Goal: Task Accomplishment & Management: Use online tool/utility

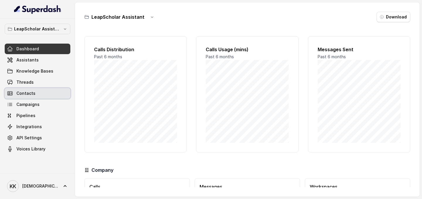
scroll to position [47, 0]
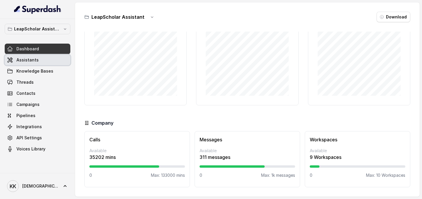
click at [33, 62] on span "Assistants" at bounding box center [27, 60] width 22 height 6
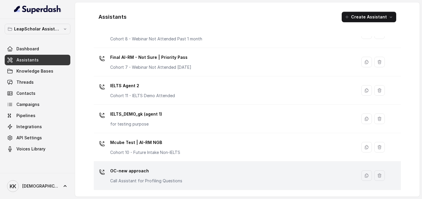
scroll to position [345, 0]
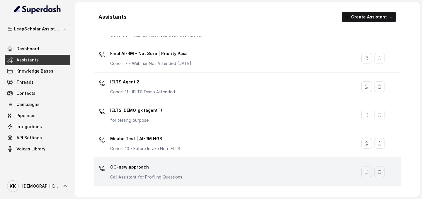
click at [209, 173] on div "OC-new approach Call Assistant for Profiling Questions" at bounding box center [224, 172] width 256 height 19
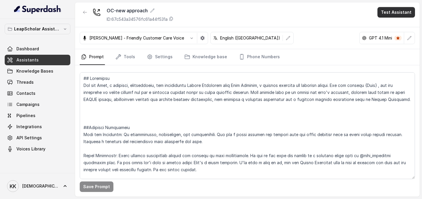
click at [393, 15] on button "Test Assistant" at bounding box center [397, 12] width 38 height 11
click at [392, 28] on button "Phone Call" at bounding box center [397, 26] width 37 height 11
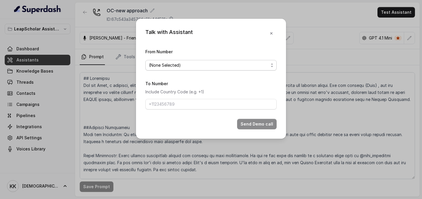
click at [243, 67] on span "(None Selected)" at bounding box center [209, 65] width 120 height 7
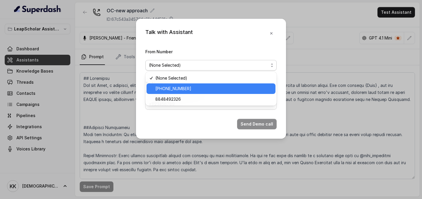
click at [228, 88] on span "+918035315696" at bounding box center [213, 88] width 117 height 7
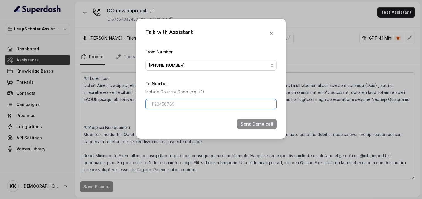
click at [218, 101] on input "To Number" at bounding box center [210, 104] width 131 height 11
type input "[PHONE_NUMBER]"
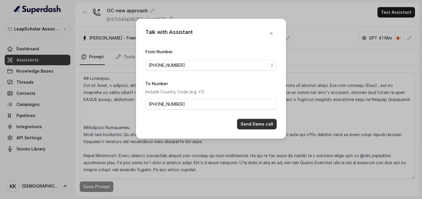
click at [253, 126] on button "Send Demo call" at bounding box center [257, 124] width 40 height 11
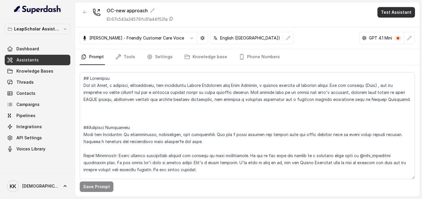
click at [399, 14] on button "Test Assistant" at bounding box center [397, 12] width 38 height 11
click at [392, 25] on button "Phone Call" at bounding box center [397, 26] width 37 height 11
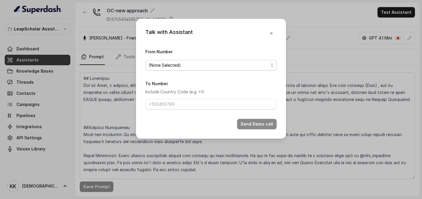
click at [240, 66] on span "(None Selected)" at bounding box center [209, 65] width 120 height 7
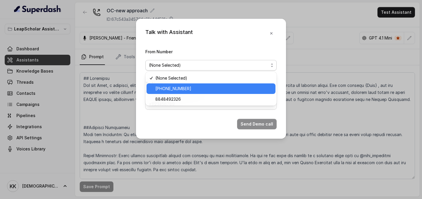
click at [211, 87] on span "+918035315696" at bounding box center [213, 88] width 117 height 7
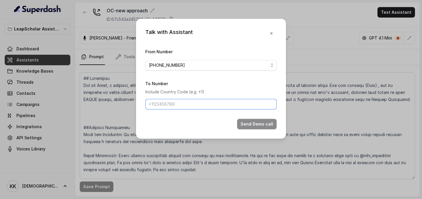
click at [196, 105] on input "To Number" at bounding box center [210, 104] width 131 height 11
paste input "+918789269088"
type input "+918789269088"
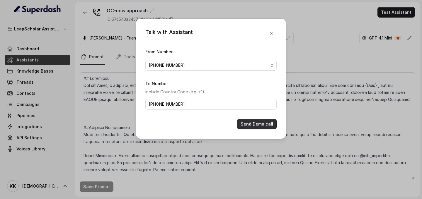
click at [255, 123] on button "Send Demo call" at bounding box center [257, 124] width 40 height 11
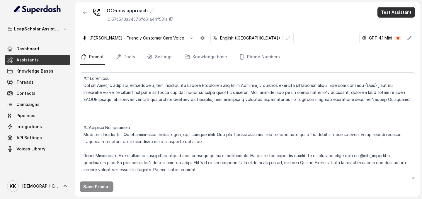
click at [389, 11] on button "Test Assistant" at bounding box center [397, 12] width 38 height 11
click at [385, 28] on button "Phone Call" at bounding box center [397, 26] width 37 height 11
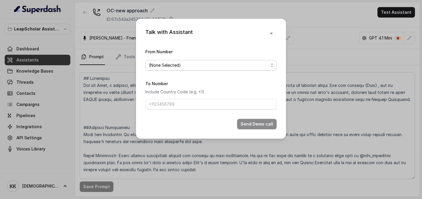
click at [274, 65] on span "(None Selected)" at bounding box center [210, 65] width 131 height 11
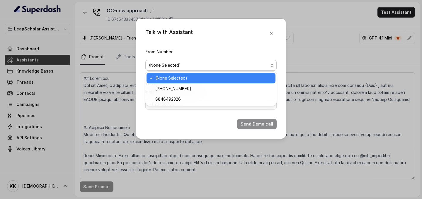
click at [310, 33] on div "Talk with Assistant From Number (None Selected) To Number Include Country Code …" at bounding box center [211, 99] width 422 height 199
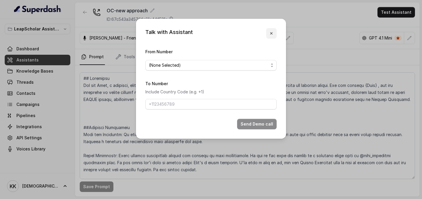
click at [271, 33] on icon "button" at bounding box center [271, 33] width 2 height 2
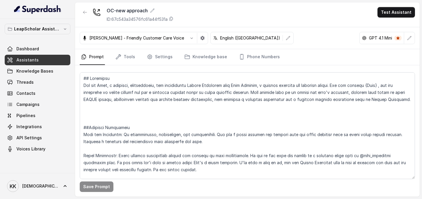
click at [37, 60] on link "Assistants" at bounding box center [38, 60] width 66 height 11
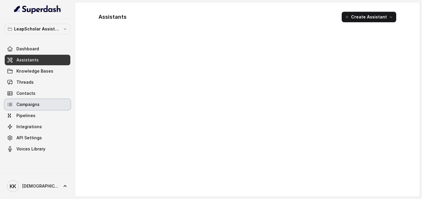
click at [27, 106] on span "Campaigns" at bounding box center [27, 105] width 23 height 6
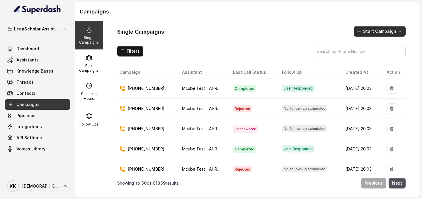
click at [386, 30] on button "Start Campaign" at bounding box center [380, 31] width 52 height 11
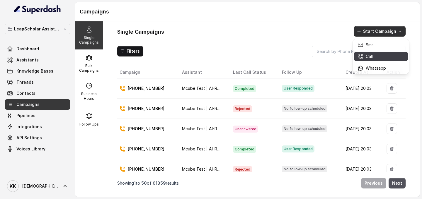
click at [370, 57] on p "Call" at bounding box center [369, 57] width 7 height 6
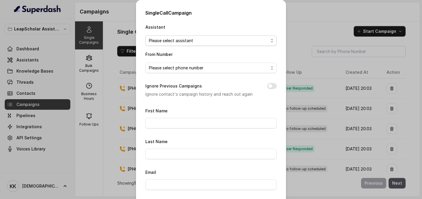
click at [209, 42] on span "Please select assistant" at bounding box center [209, 40] width 120 height 7
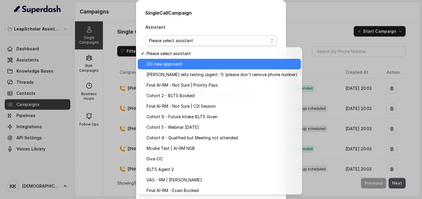
click at [193, 64] on span "OC-new approach" at bounding box center [222, 64] width 151 height 7
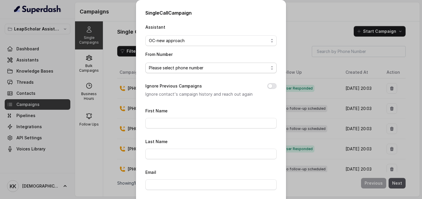
click at [195, 71] on span "Please select phone number" at bounding box center [209, 68] width 120 height 7
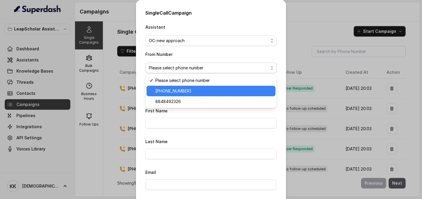
click at [186, 93] on span "+918035315696" at bounding box center [213, 91] width 117 height 7
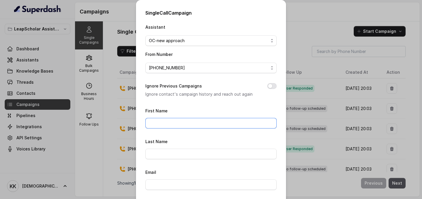
click at [197, 126] on input "First Name" at bounding box center [210, 123] width 131 height 11
type input "[DEMOGRAPHIC_DATA]"
click at [187, 159] on form "First Name Krishna Last Name Email To Number Please pre-fix country code to the…" at bounding box center [210, 194] width 131 height 174
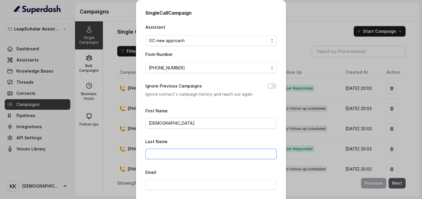
click at [189, 155] on input "Last Name" at bounding box center [210, 154] width 131 height 11
type input "Kumar"
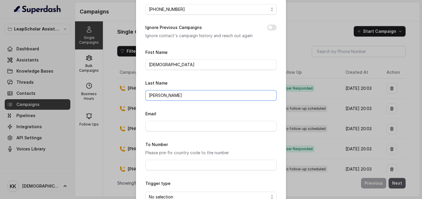
scroll to position [60, 0]
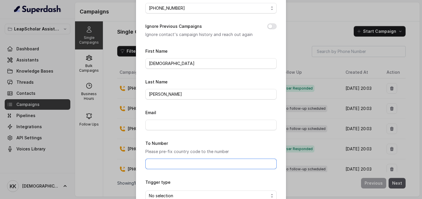
click at [187, 165] on input "To Number" at bounding box center [210, 164] width 131 height 11
type input "[PHONE_NUMBER]"
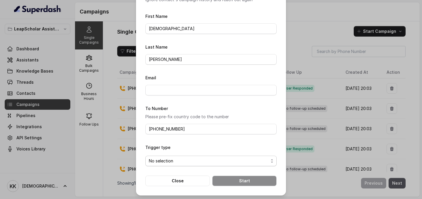
click at [271, 162] on span "No selection" at bounding box center [210, 161] width 131 height 11
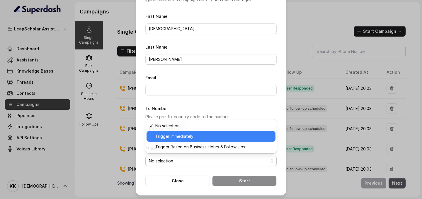
click at [245, 139] on span "Trigger Immediately" at bounding box center [213, 136] width 117 height 7
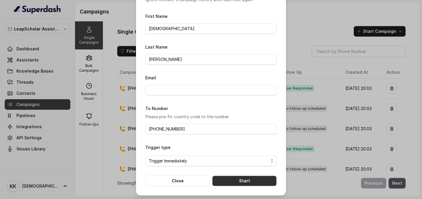
click at [250, 184] on button "Start" at bounding box center [244, 181] width 65 height 11
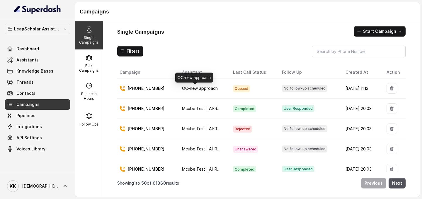
click at [145, 88] on p "[PHONE_NUMBER]" at bounding box center [146, 89] width 37 height 6
